Goal: Go to known website: Access a specific website the user already knows

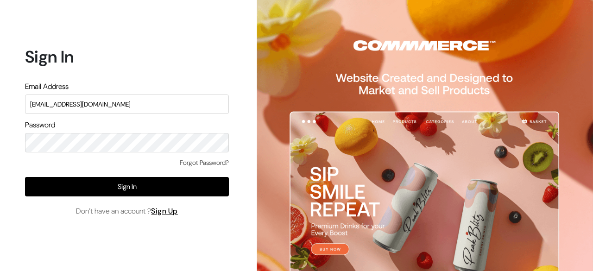
type input "[EMAIL_ADDRESS][DOMAIN_NAME]"
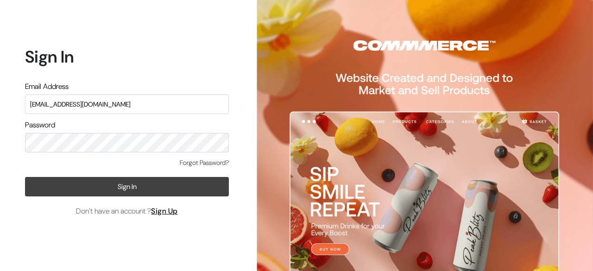
click at [126, 186] on button "Sign In" at bounding box center [127, 186] width 204 height 19
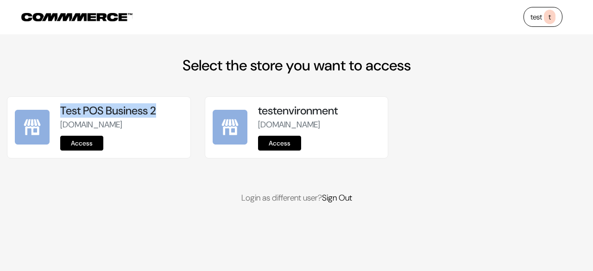
drag, startPoint x: 57, startPoint y: 110, endPoint x: 172, endPoint y: 110, distance: 114.8
click at [172, 110] on div "Test POS Business 2 test-pos-business-2.commmerce.com Access" at bounding box center [121, 127] width 136 height 46
copy h5 "Test POS Business 2"
click at [88, 150] on link "Access" at bounding box center [81, 143] width 43 height 15
